Goal: Use online tool/utility: Utilize a website feature to perform a specific function

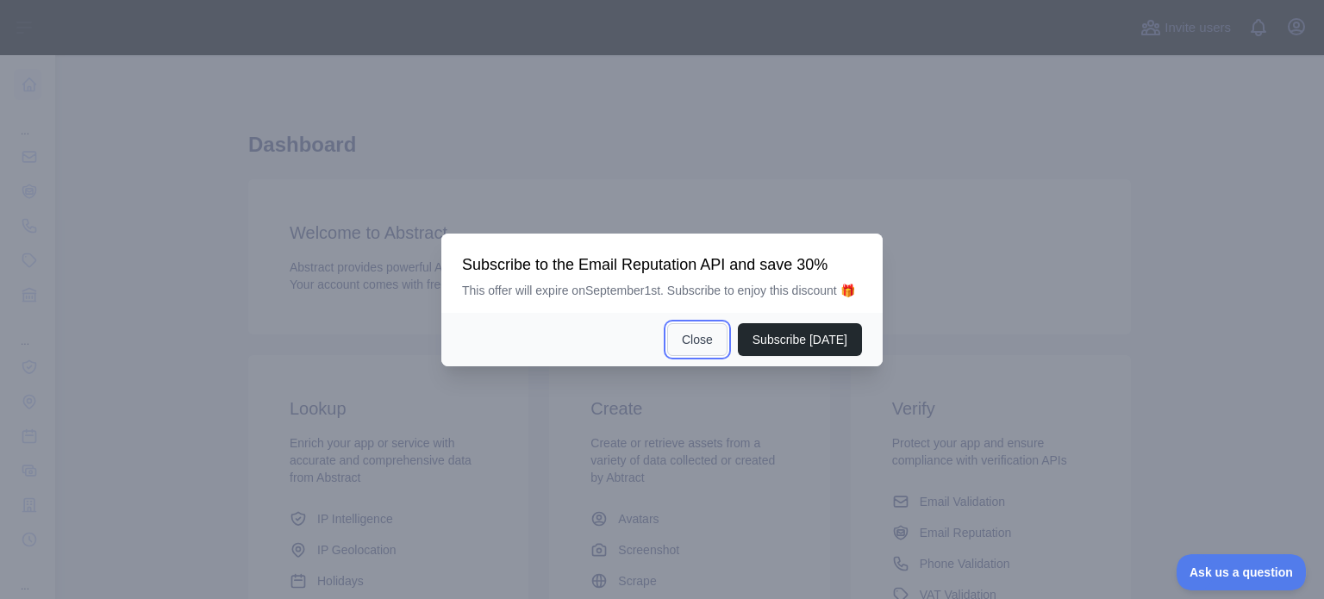
click at [699, 341] on button "Close" at bounding box center [697, 339] width 60 height 33
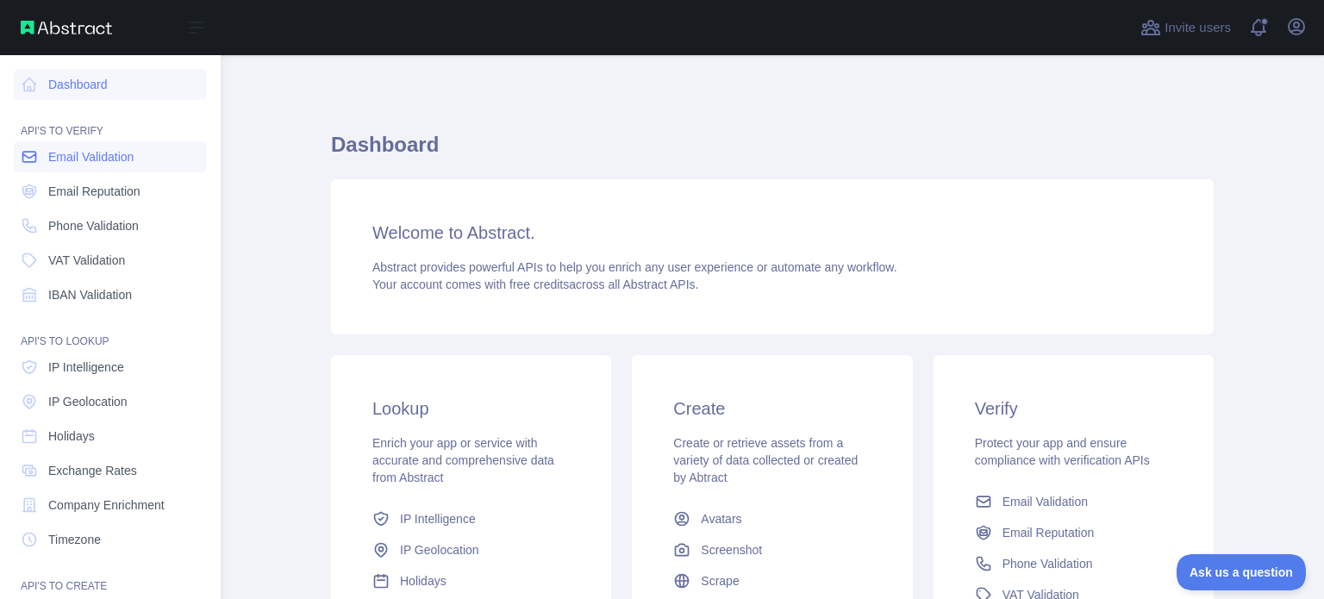
click at [161, 153] on link "Email Validation" at bounding box center [110, 156] width 193 height 31
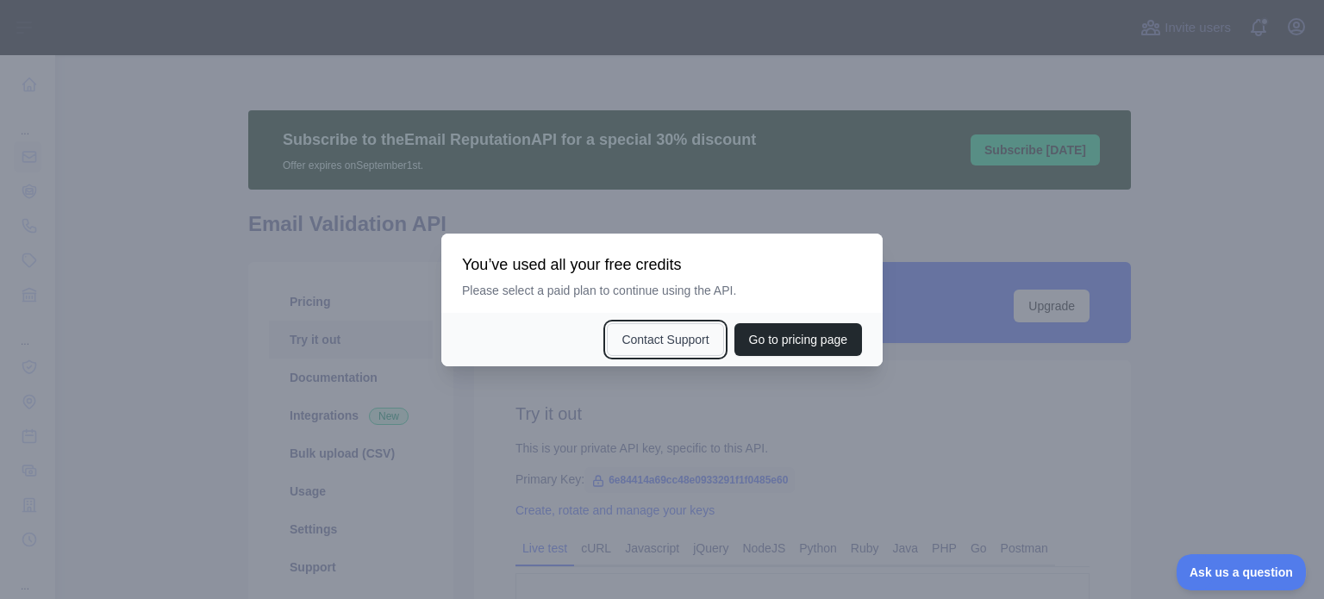
click at [659, 332] on button "Contact Support" at bounding box center [665, 339] width 116 height 33
click at [949, 212] on div at bounding box center [662, 299] width 1324 height 599
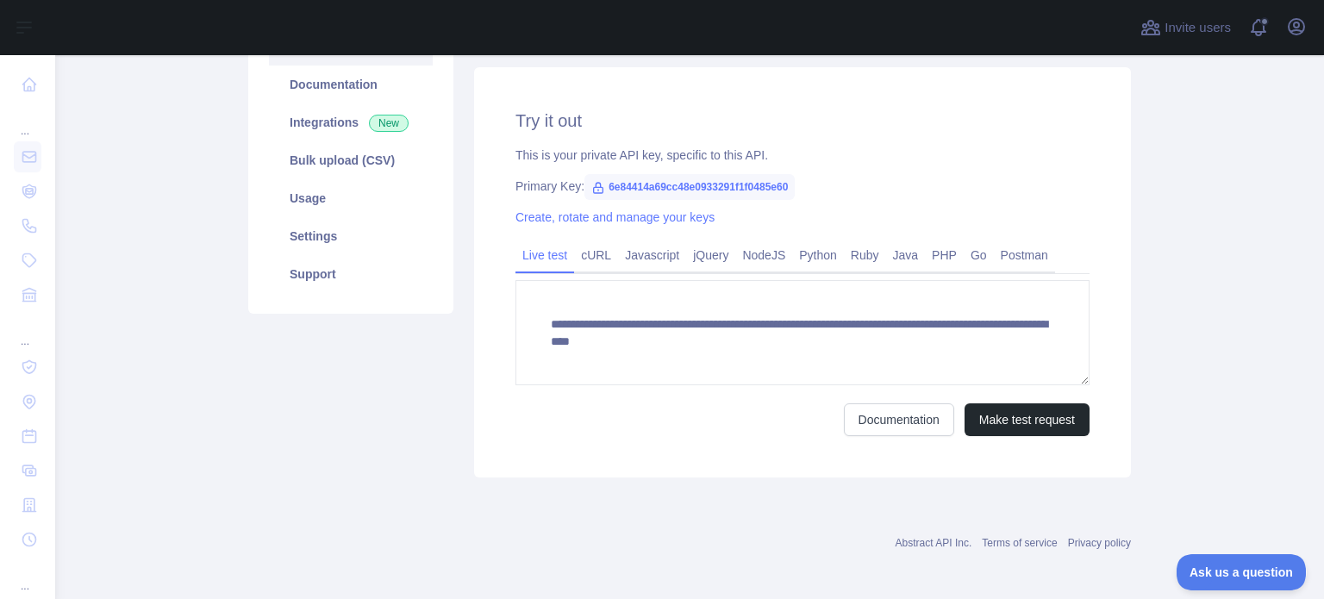
scroll to position [297, 0]
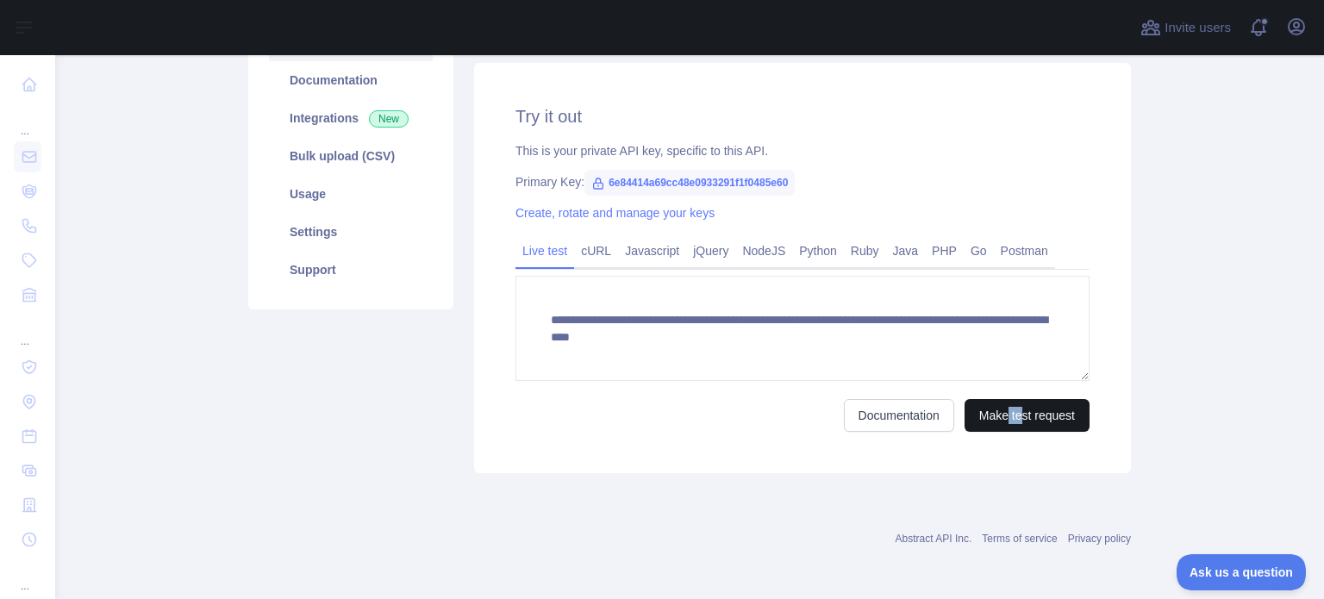
drag, startPoint x: 1002, startPoint y: 431, endPoint x: 1026, endPoint y: 409, distance: 32.9
click at [1026, 409] on div "**********" at bounding box center [802, 268] width 657 height 410
click at [1026, 409] on button "Make test request" at bounding box center [1027, 415] width 125 height 33
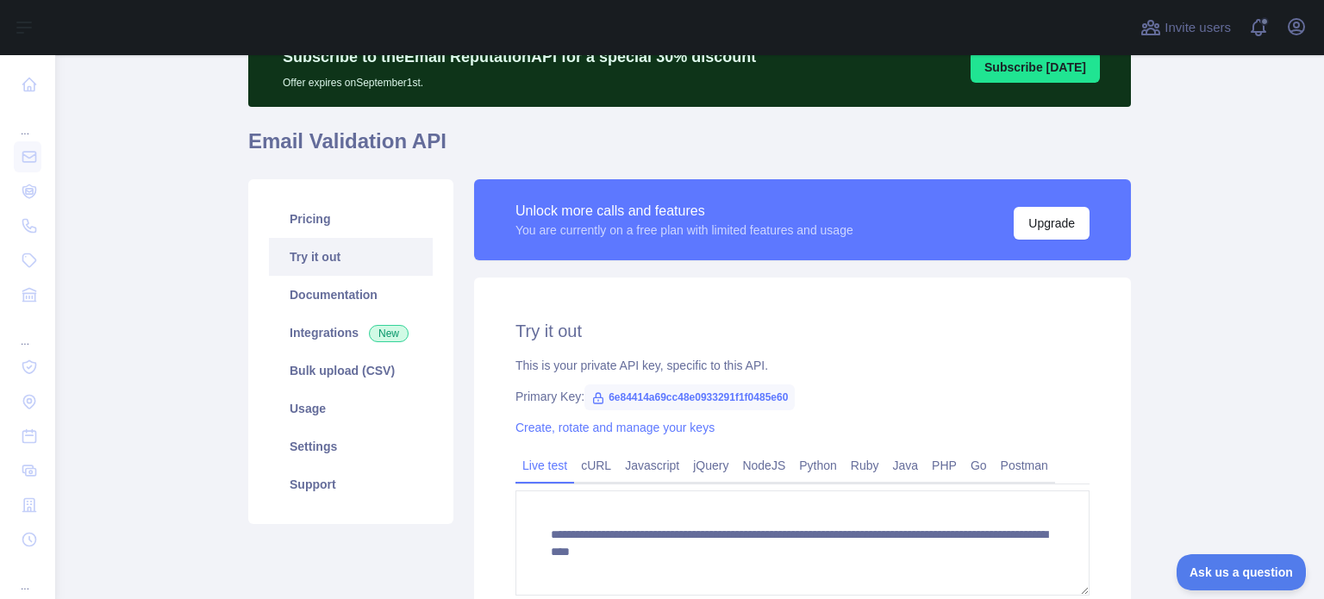
scroll to position [69, 0]
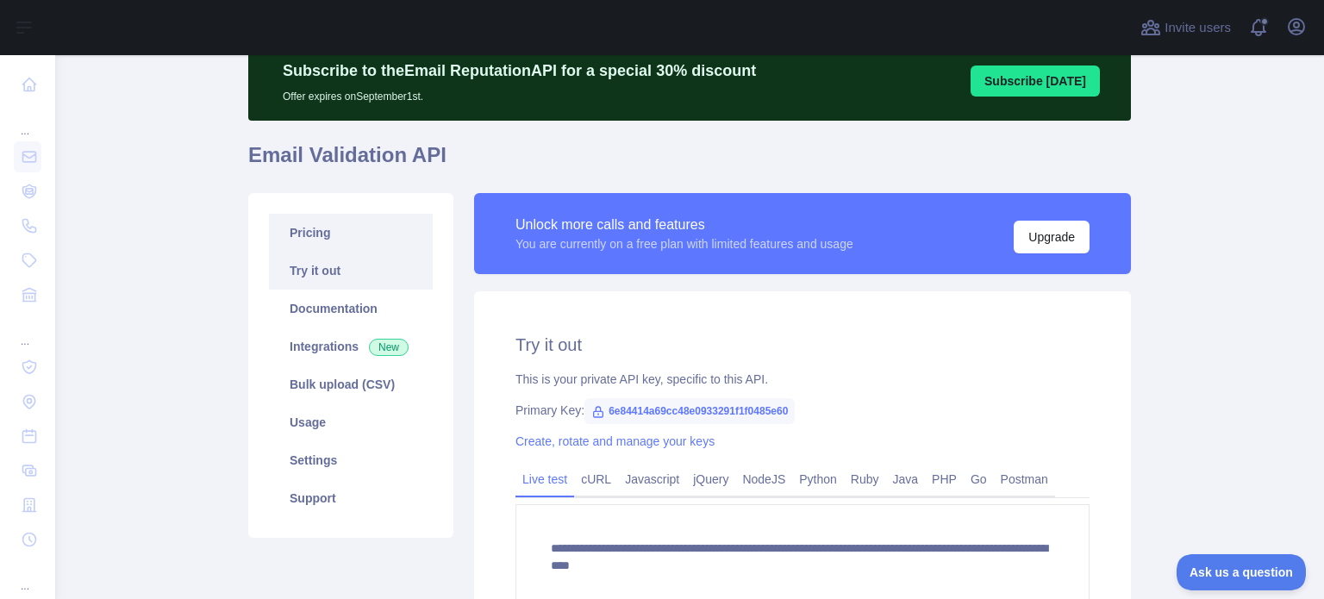
click at [371, 235] on link "Pricing" at bounding box center [351, 233] width 164 height 38
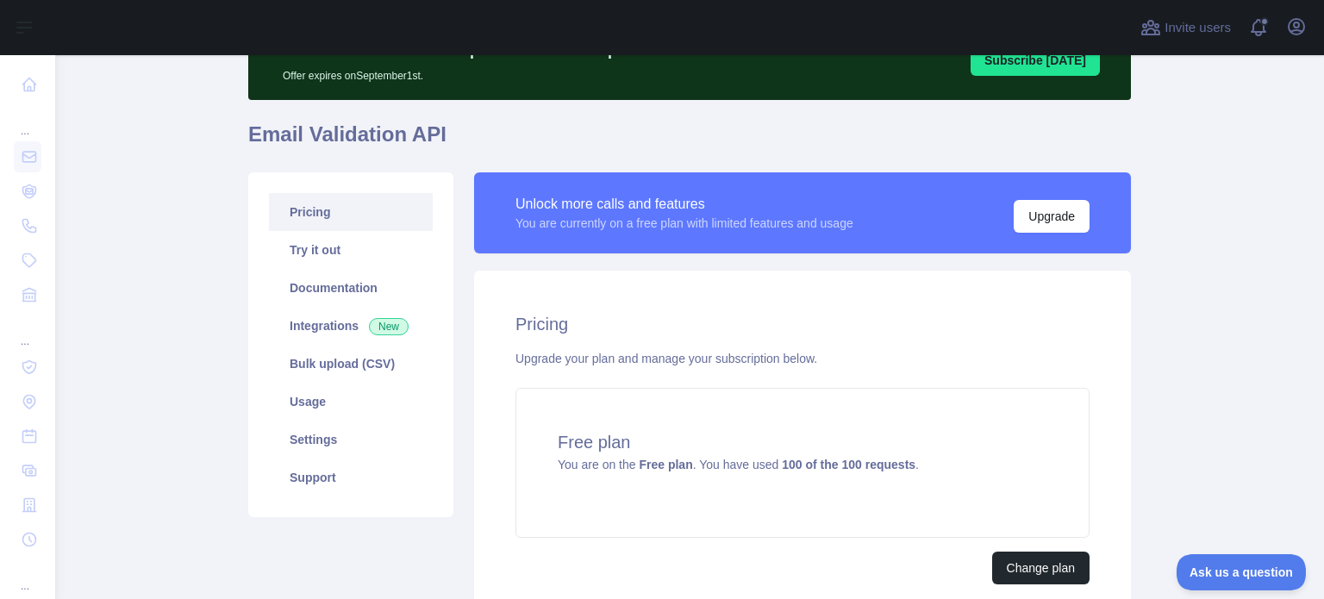
scroll to position [96, 0]
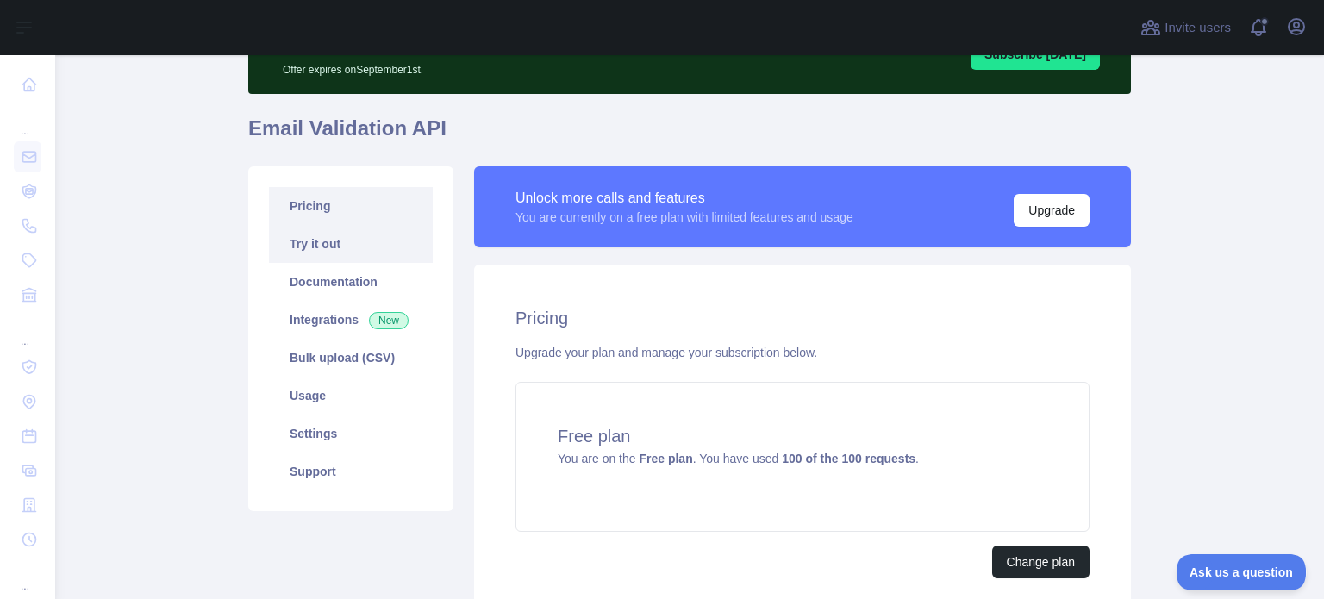
click at [379, 259] on link "Try it out" at bounding box center [351, 244] width 164 height 38
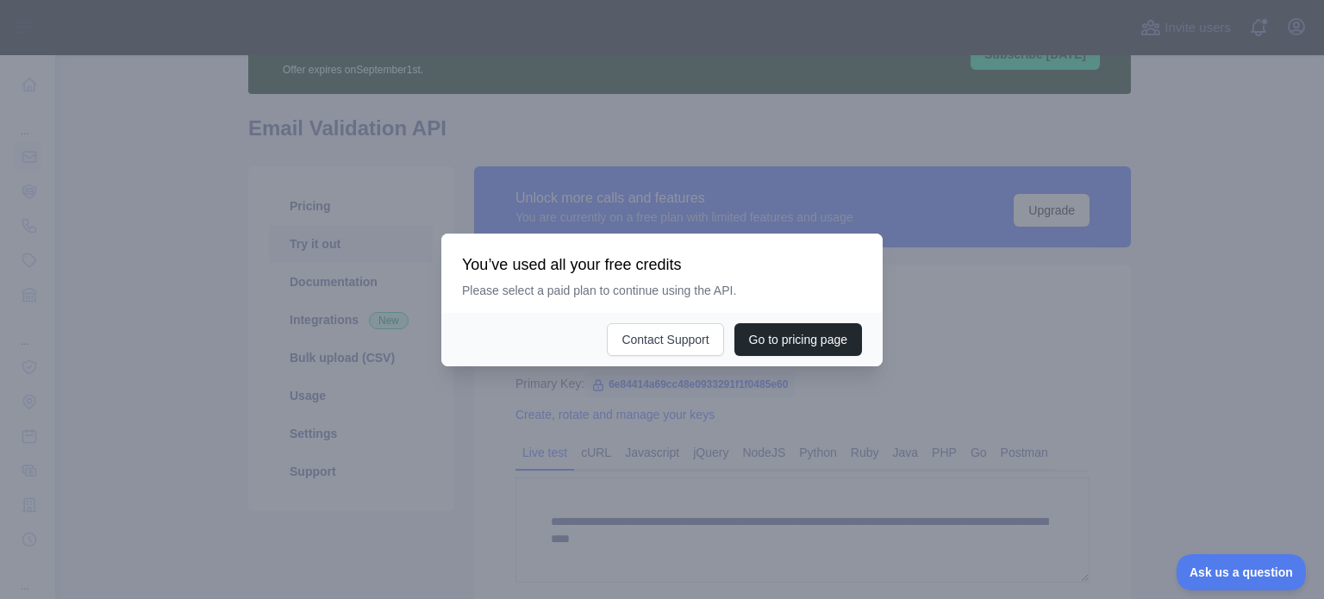
click at [979, 275] on div at bounding box center [662, 299] width 1324 height 599
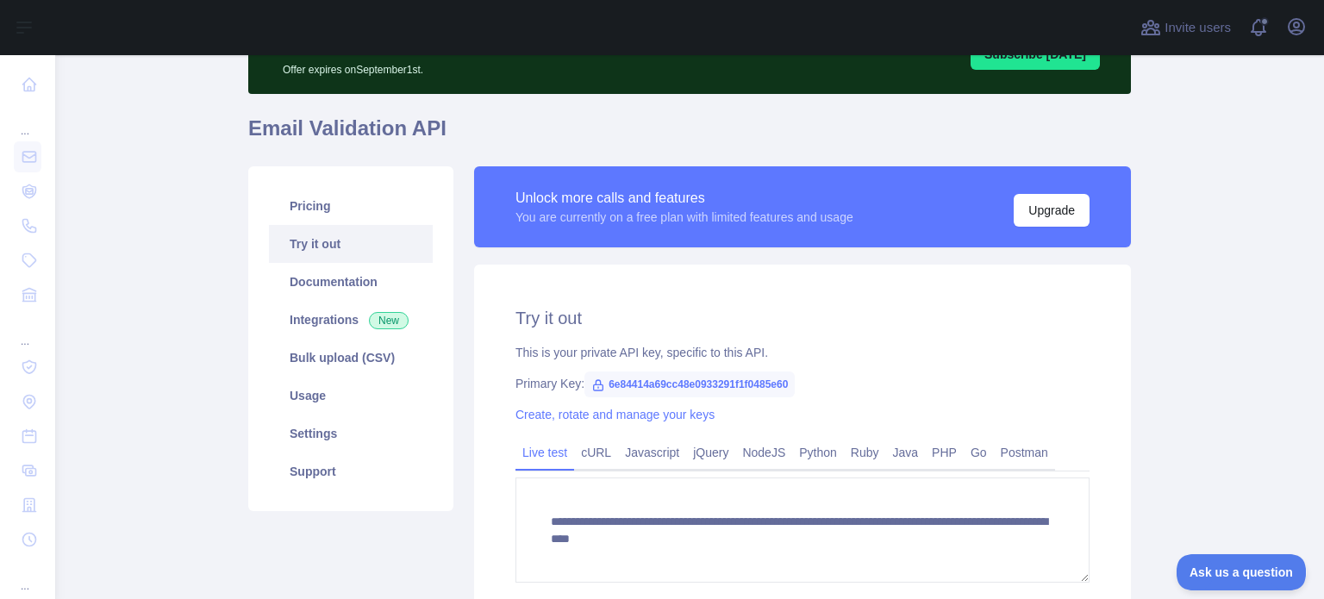
scroll to position [297, 0]
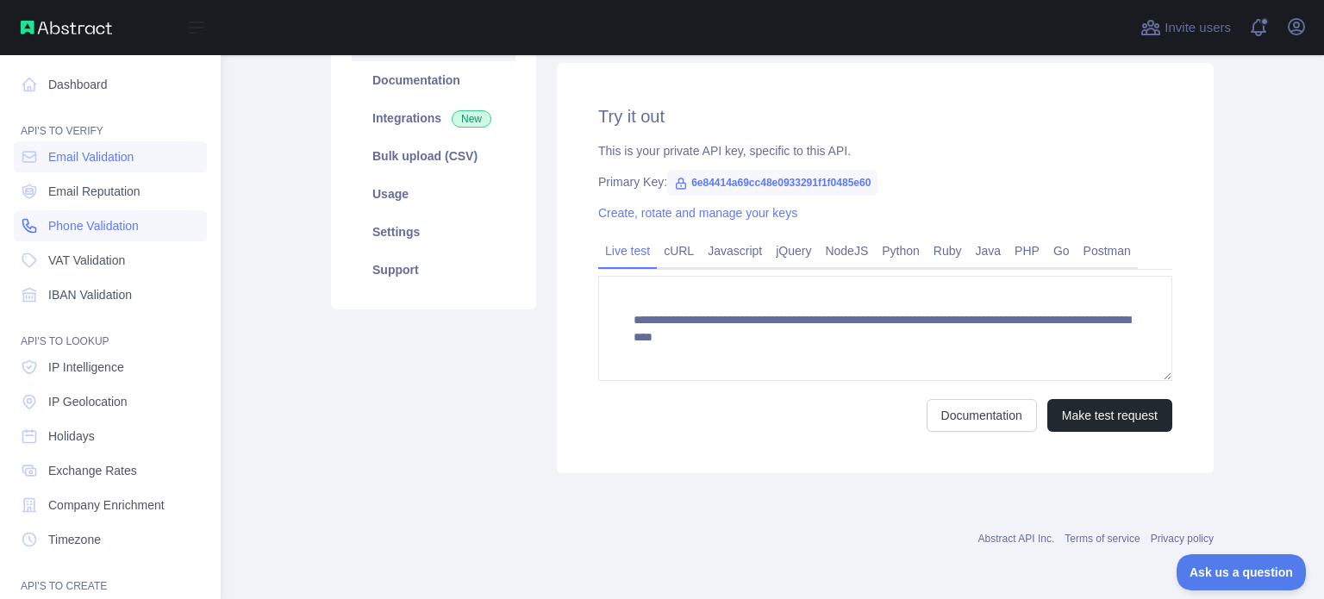
click at [147, 225] on link "Phone Validation" at bounding box center [110, 225] width 193 height 31
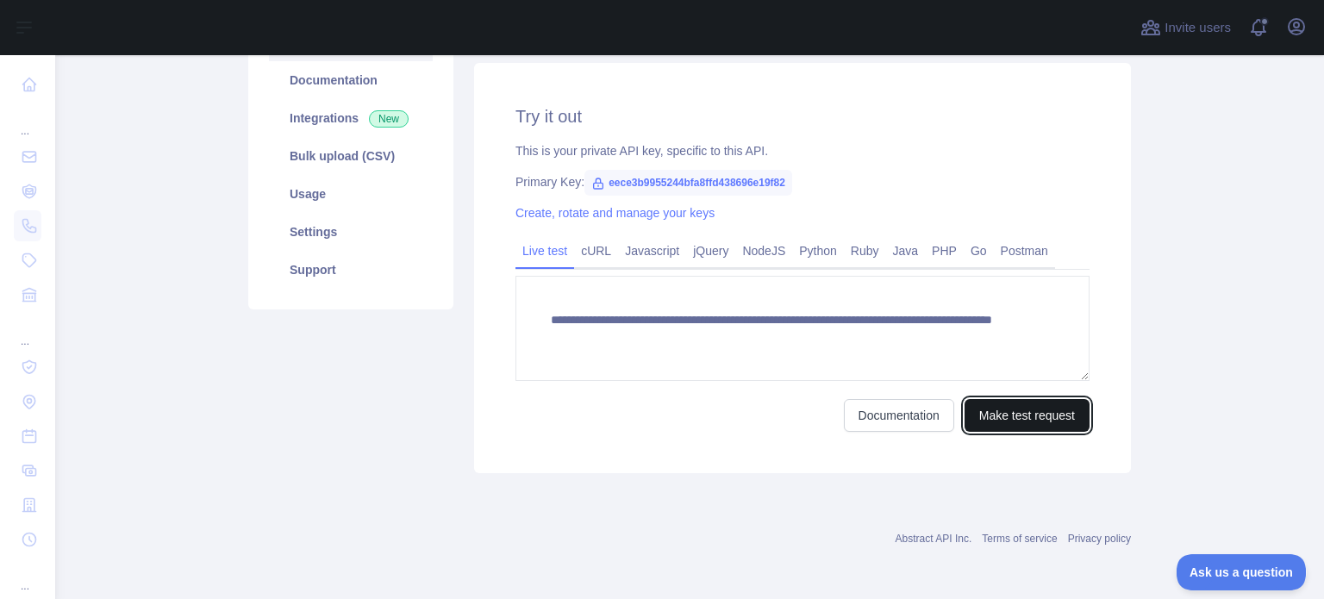
click at [1020, 416] on button "Make test request" at bounding box center [1027, 415] width 125 height 33
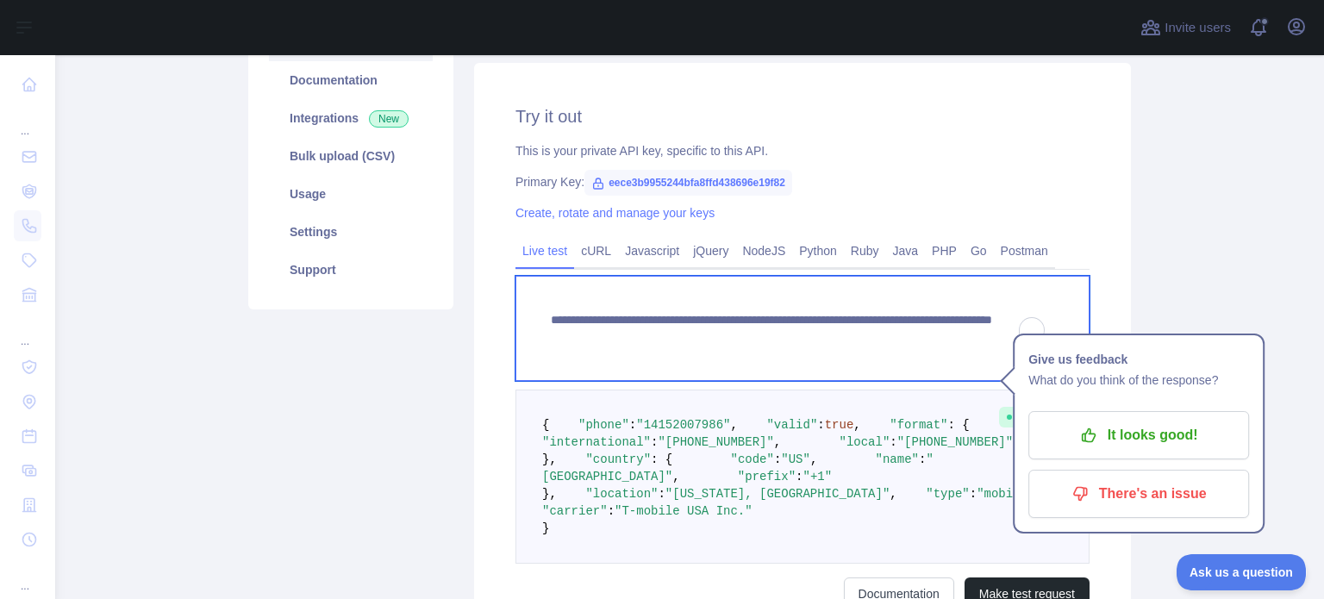
click at [948, 338] on textarea "**********" at bounding box center [803, 328] width 574 height 105
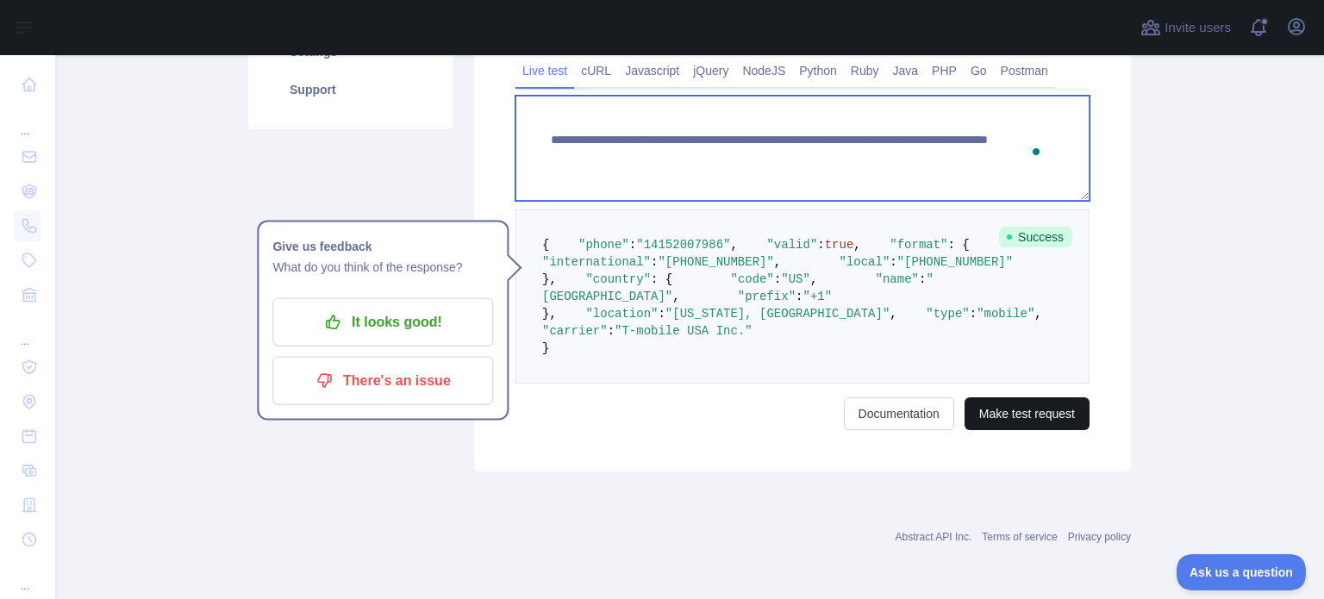
type textarea "**********"
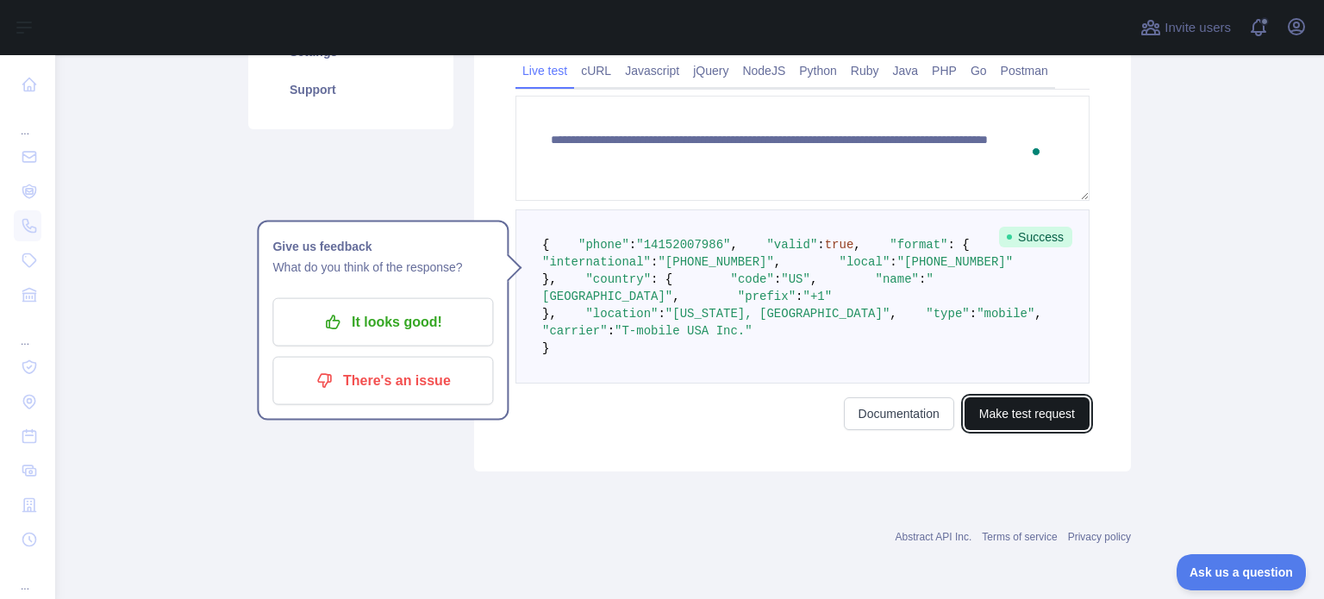
click at [993, 410] on button "Make test request" at bounding box center [1027, 413] width 125 height 33
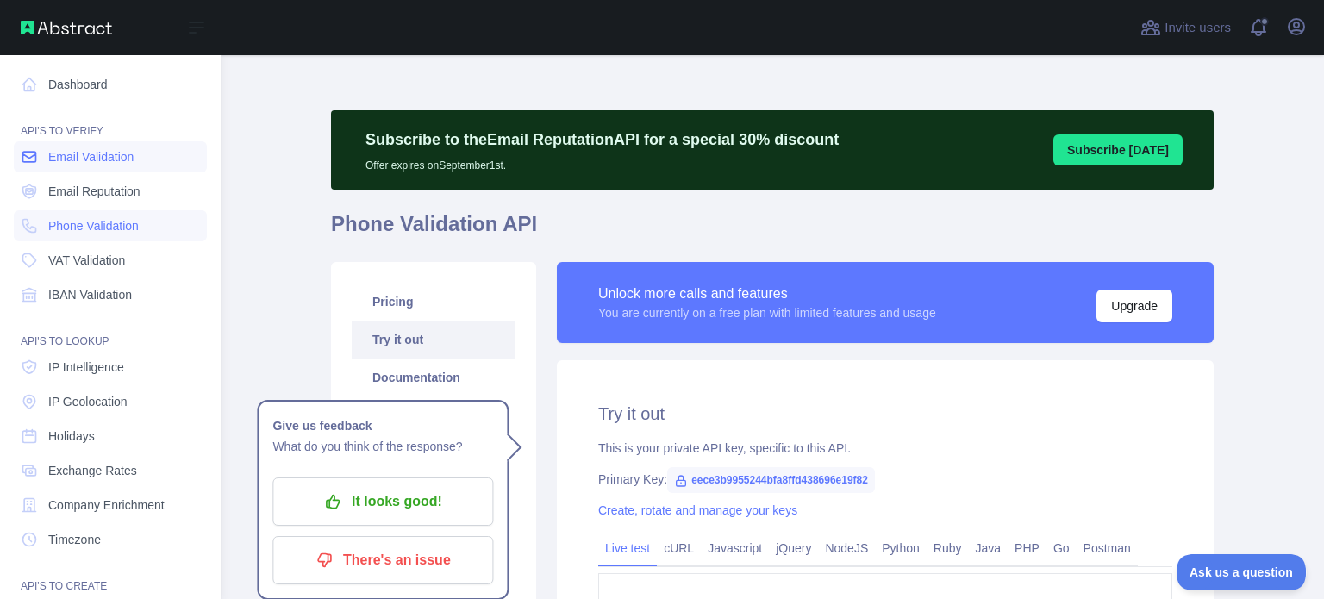
click at [154, 161] on link "Email Validation" at bounding box center [110, 156] width 193 height 31
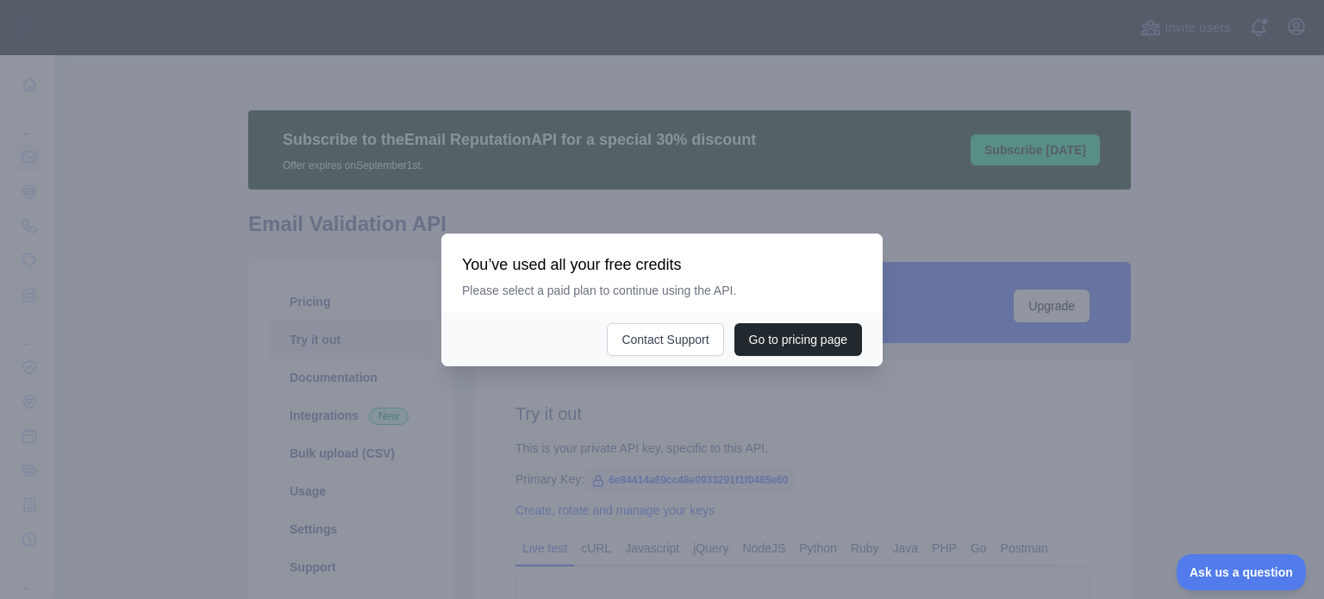
click at [1048, 412] on div at bounding box center [662, 299] width 1324 height 599
